Goal: Information Seeking & Learning: Learn about a topic

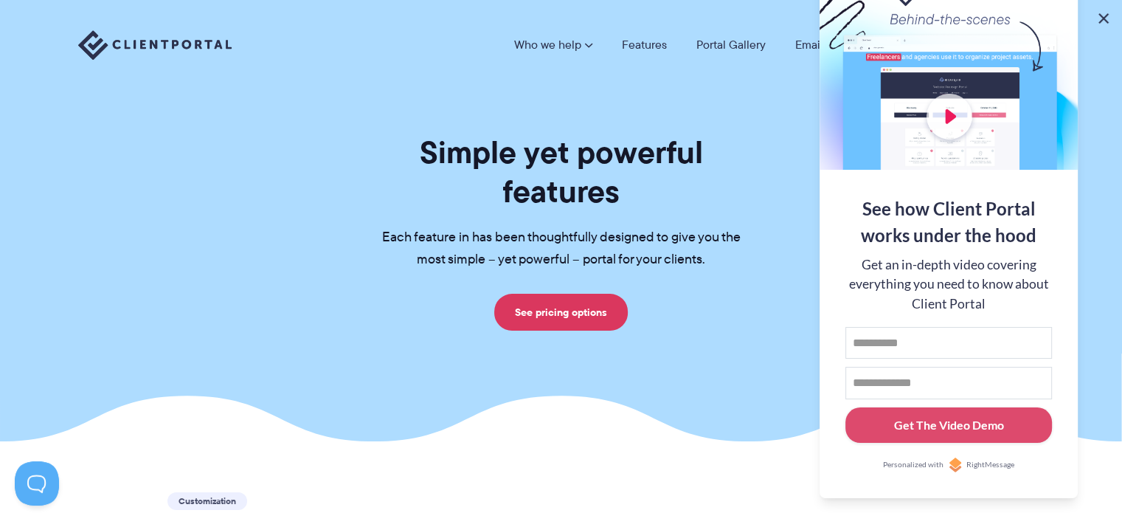
click at [1107, 19] on button at bounding box center [1104, 19] width 18 height 18
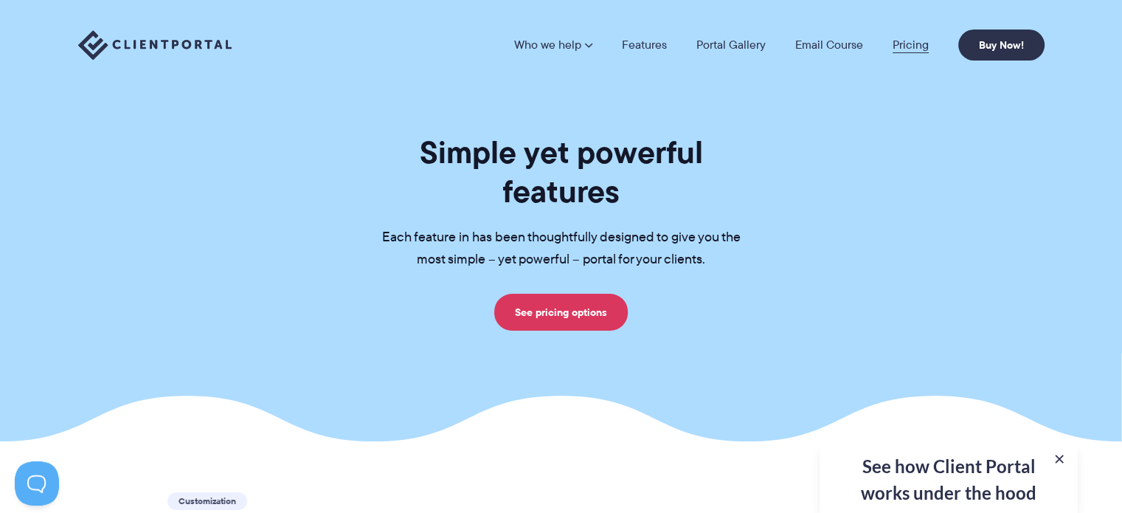
click at [903, 49] on link "Pricing" at bounding box center [911, 45] width 36 height 12
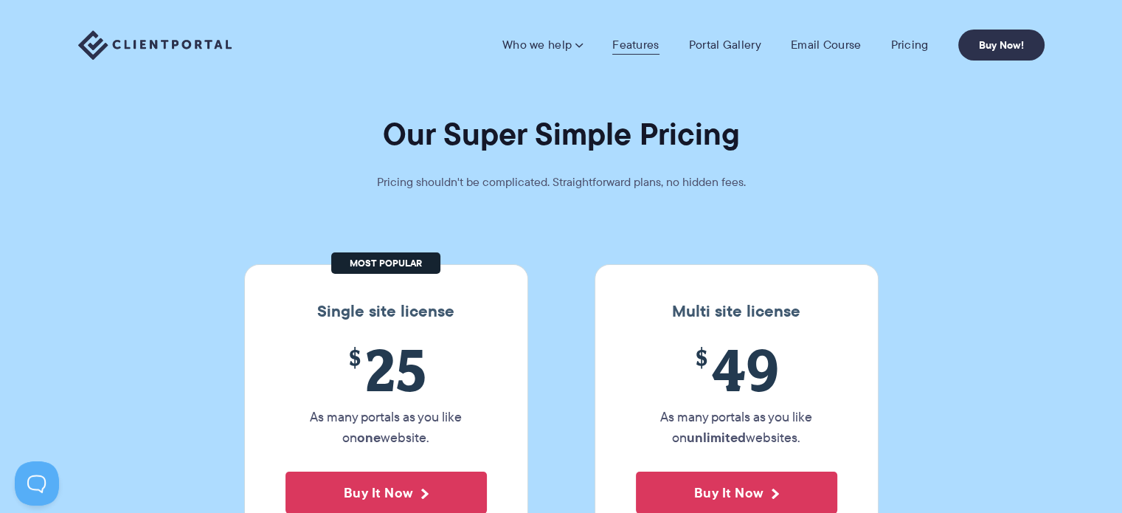
click at [648, 39] on link "Features" at bounding box center [635, 45] width 46 height 15
